Goal: Information Seeking & Learning: Learn about a topic

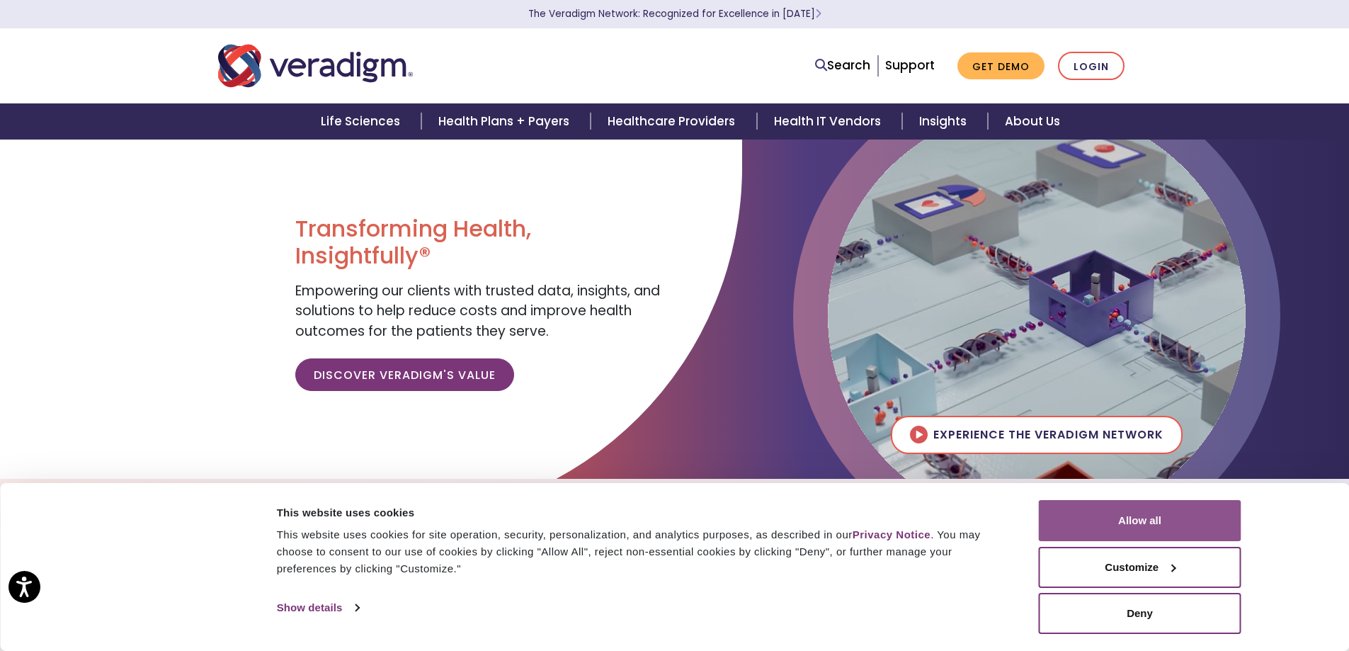
click at [1128, 520] on button "Allow all" at bounding box center [1140, 520] width 203 height 41
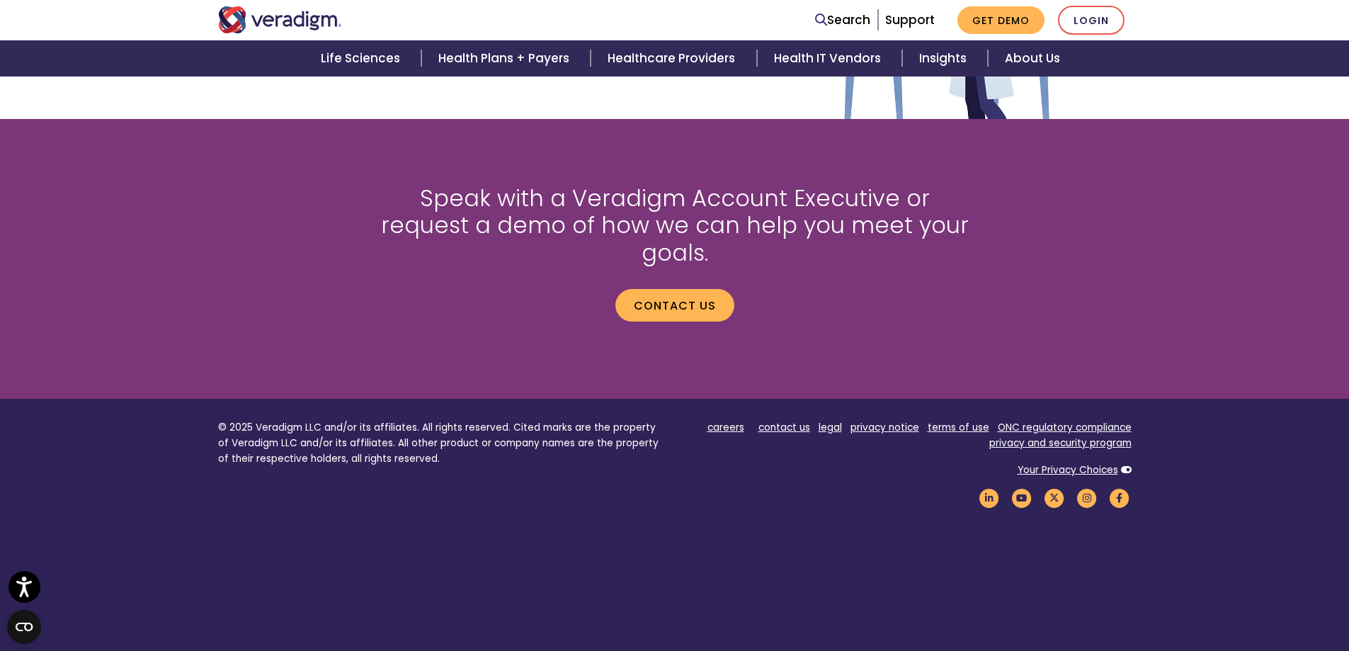
scroll to position [1879, 0]
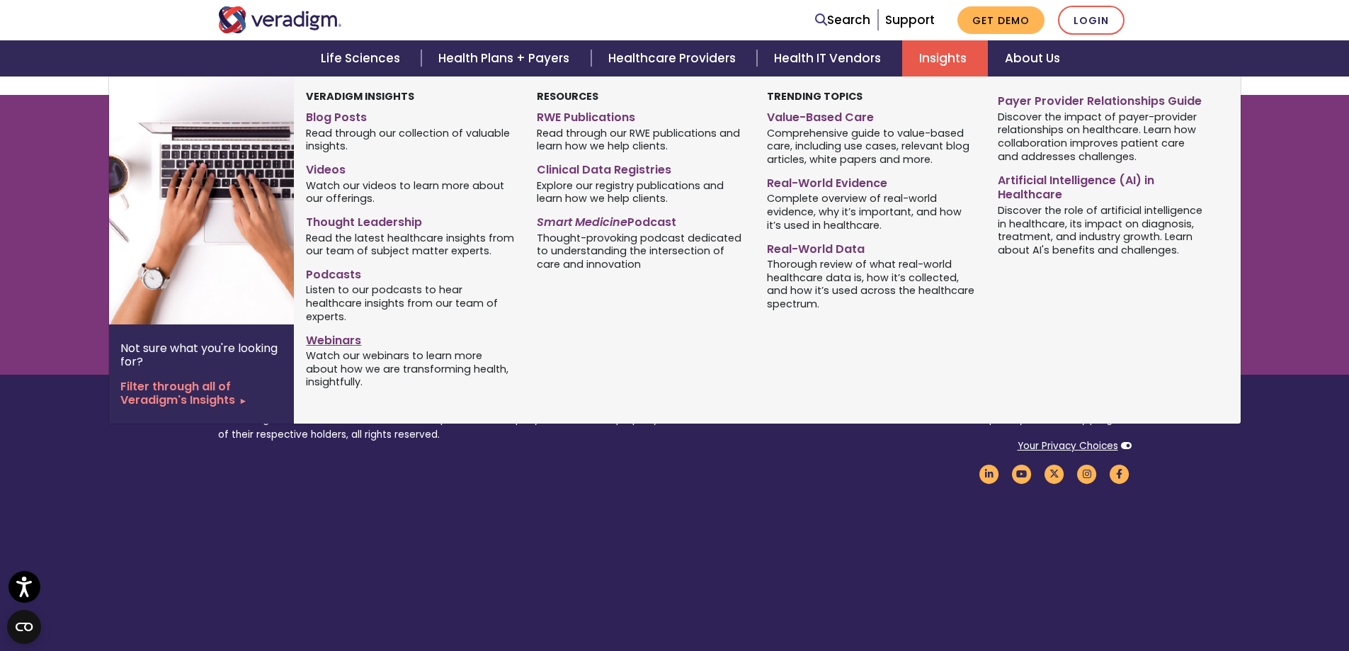
click at [340, 341] on link "Webinars" at bounding box center [410, 338] width 209 height 21
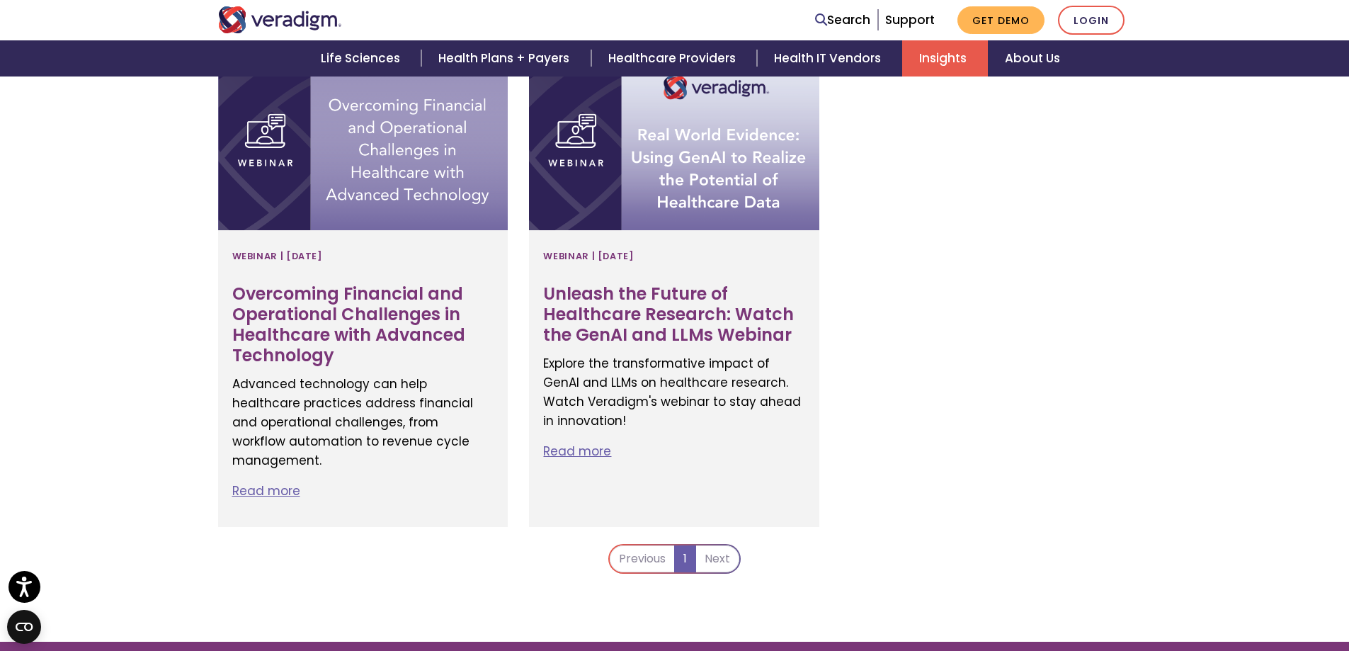
scroll to position [1063, 0]
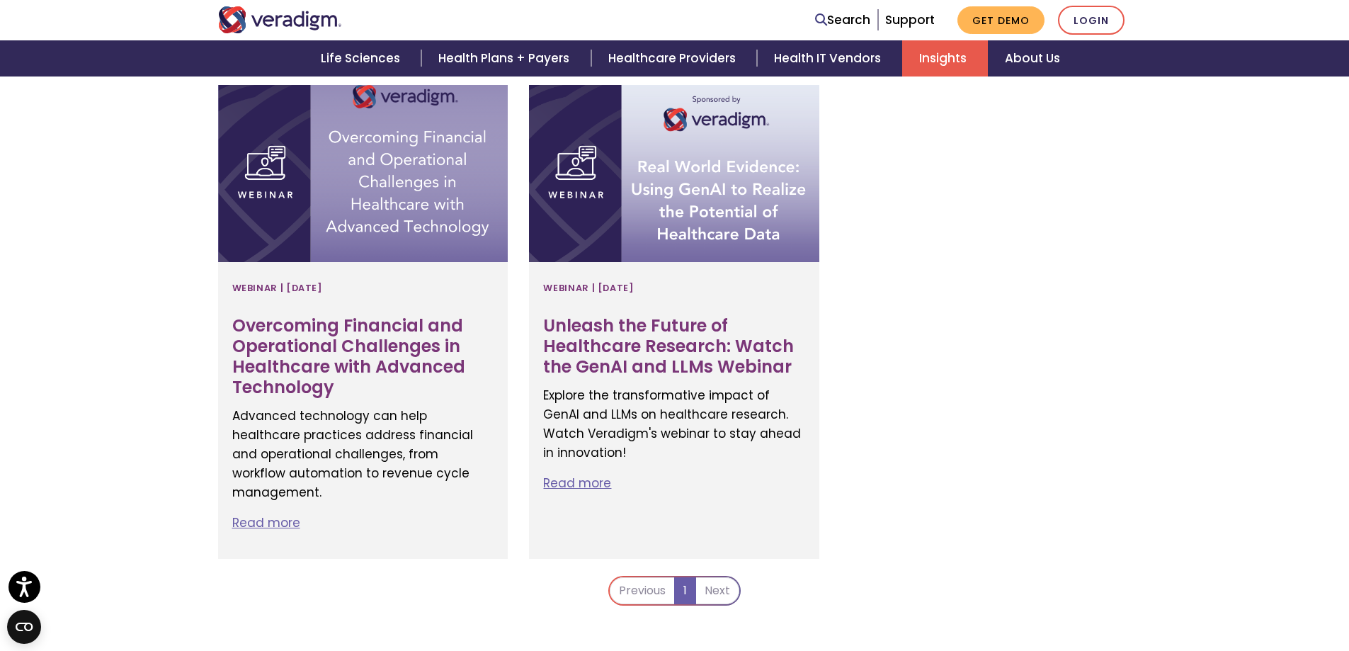
click at [259, 21] on img "Veradigm logo" at bounding box center [280, 19] width 124 height 27
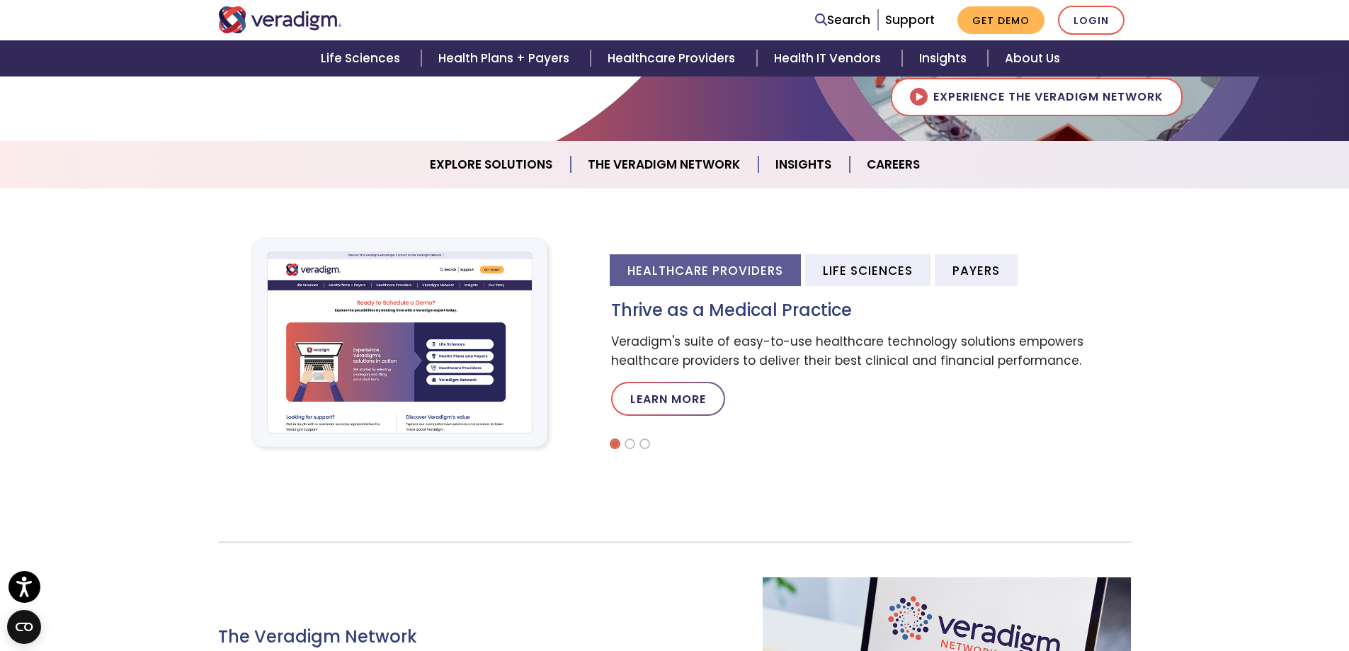
scroll to position [321, 0]
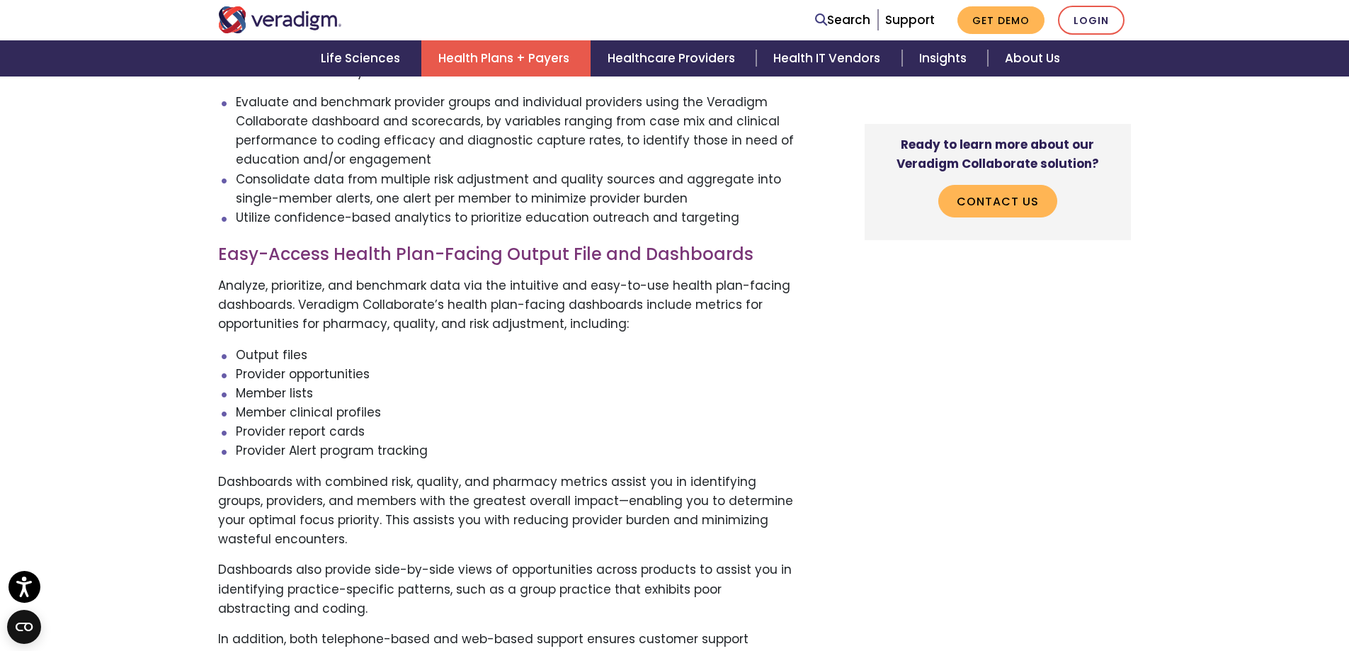
scroll to position [1346, 0]
